Goal: Obtain resource: Download file/media

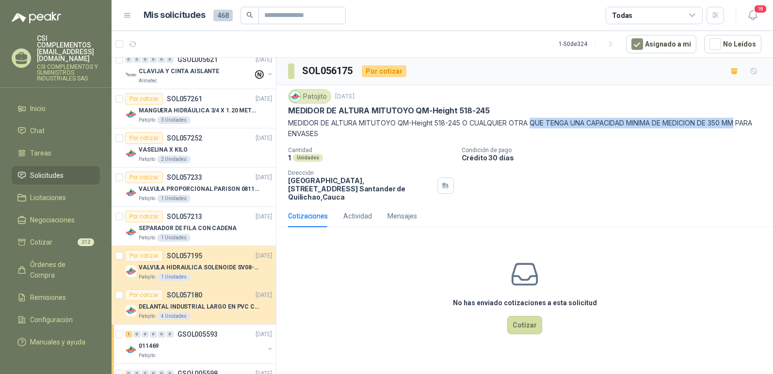
scroll to position [582, 0]
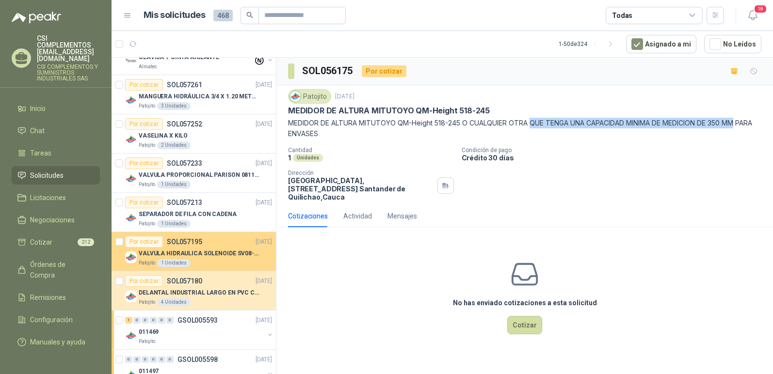
click at [208, 253] on p "VALVULA HIDRAULICA SOLENOIDE SV08-20 REF : SV08-3B-N-24DC-DG NORMALMENTE CERRADA" at bounding box center [199, 253] width 121 height 9
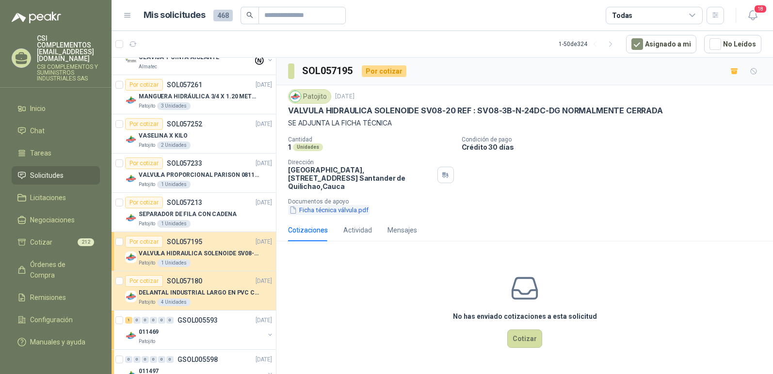
click at [340, 205] on button "Ficha técnica válvula.pdf" at bounding box center [328, 210] width 81 height 10
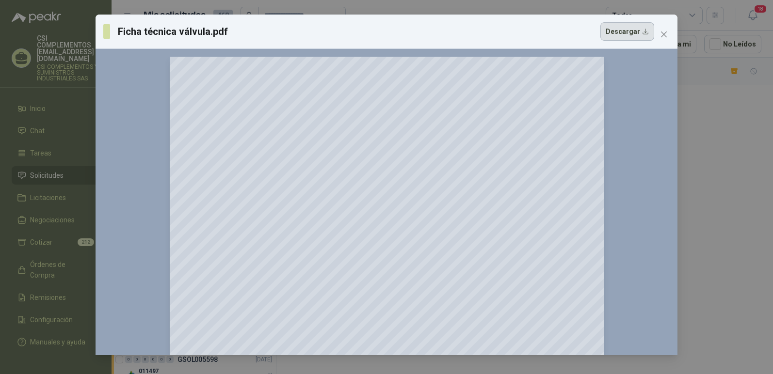
click at [627, 33] on button "Descargar" at bounding box center [627, 31] width 54 height 18
click at [662, 32] on icon "close" at bounding box center [664, 35] width 8 height 8
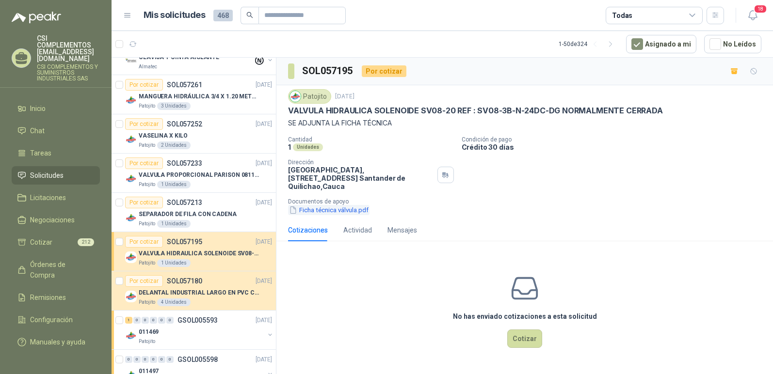
click at [343, 205] on button "Ficha técnica válvula.pdf" at bounding box center [328, 210] width 81 height 10
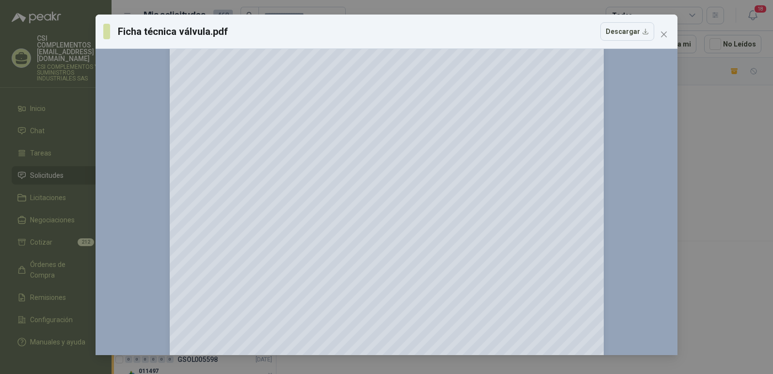
scroll to position [582, 0]
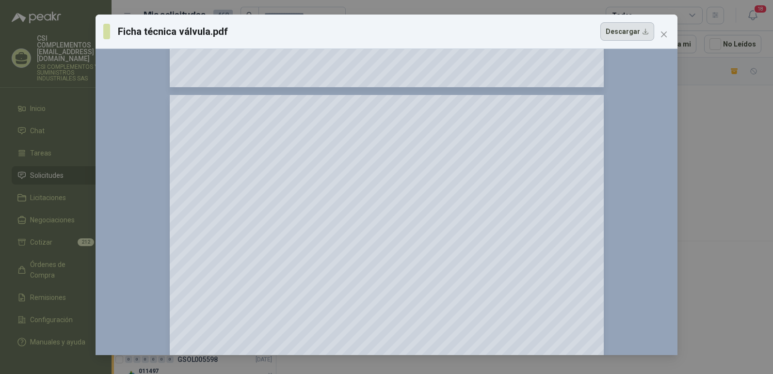
click at [618, 41] on button "Descargar" at bounding box center [627, 31] width 54 height 18
click at [666, 33] on icon "close" at bounding box center [664, 35] width 8 height 8
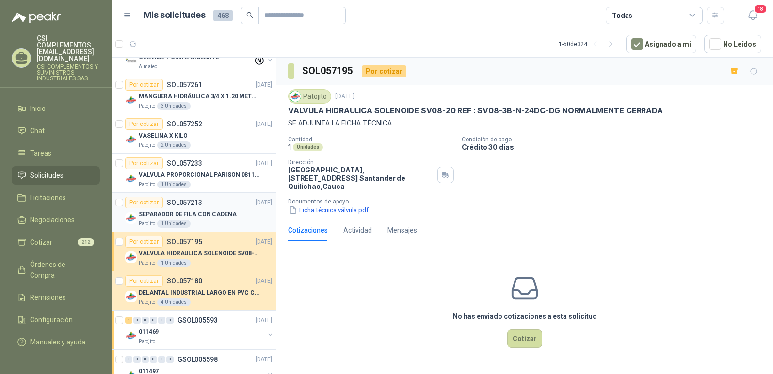
click at [201, 216] on p "SEPARADOR DE FILA CON CADENA" at bounding box center [188, 214] width 98 height 9
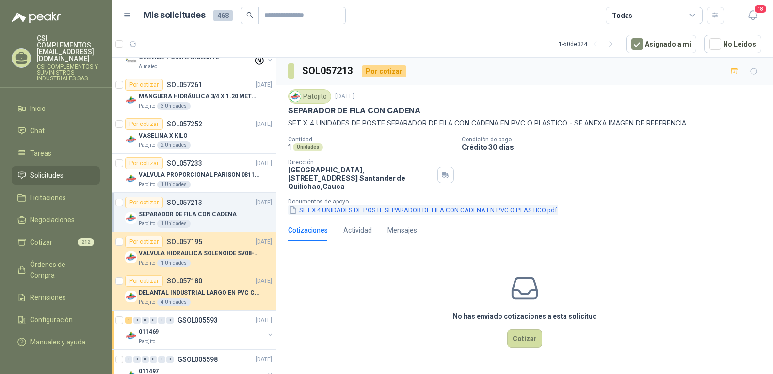
click at [439, 205] on button "SET X 4 UNIDADES DE POSTE SEPARADOR DE FILA CON CADENA EN PVC O PLASTICO.pdf" at bounding box center [423, 210] width 270 height 10
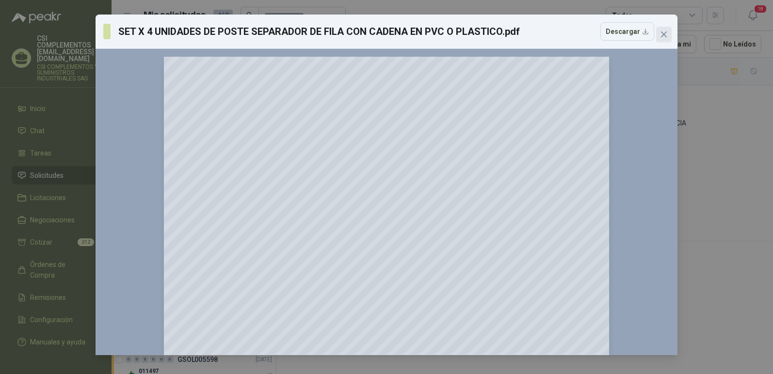
click at [664, 36] on icon "close" at bounding box center [664, 35] width 8 height 8
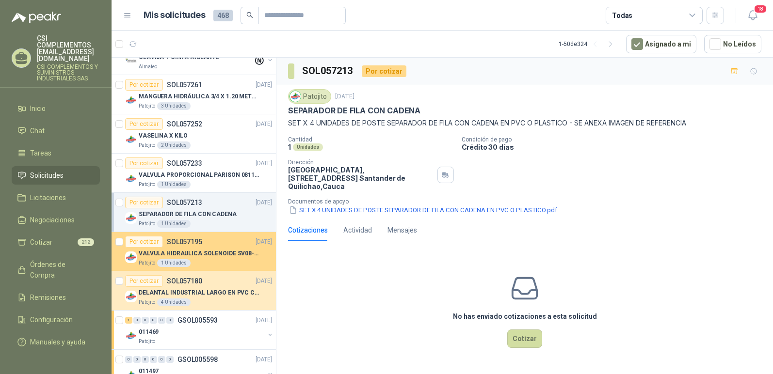
scroll to position [533, 0]
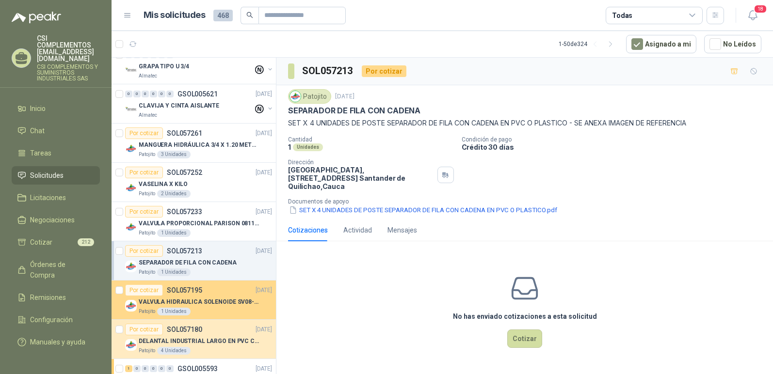
click at [206, 304] on p "VALVULA HIDRAULICA SOLENOIDE SV08-20 REF : SV08-3B-N-24DC-DG NORMALMENTE CERRADA" at bounding box center [199, 302] width 121 height 9
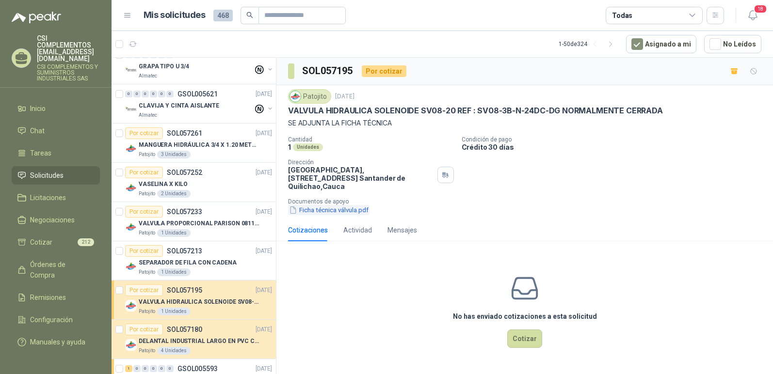
click at [341, 205] on button "Ficha técnica válvula.pdf" at bounding box center [328, 210] width 81 height 10
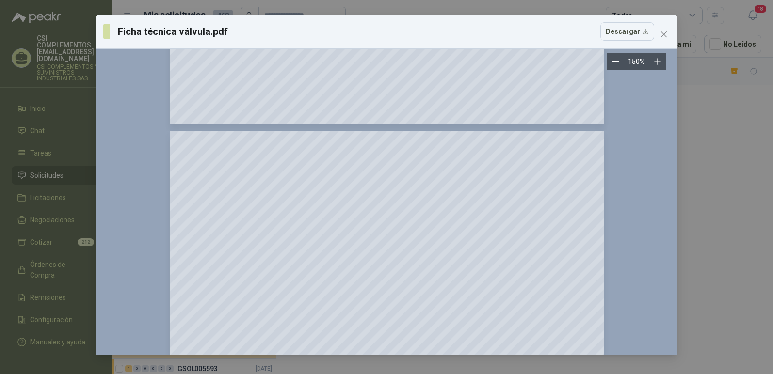
scroll to position [533, 0]
